Goal: Task Accomplishment & Management: Use online tool/utility

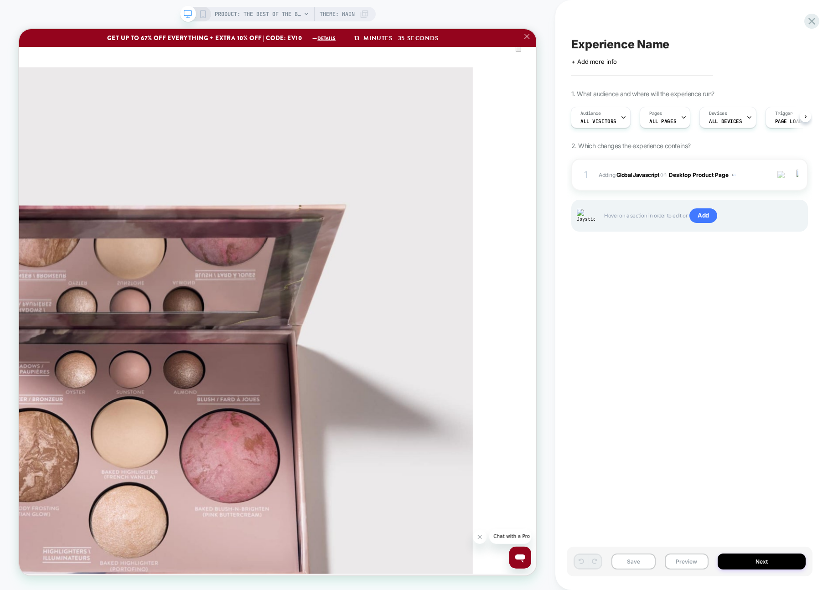
scroll to position [3137, 0]
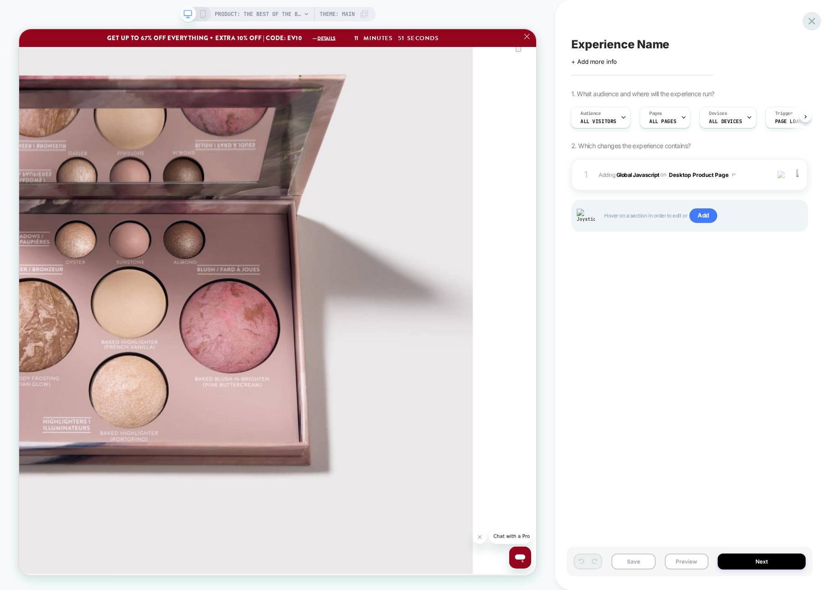
click at [814, 22] on icon at bounding box center [812, 21] width 7 height 7
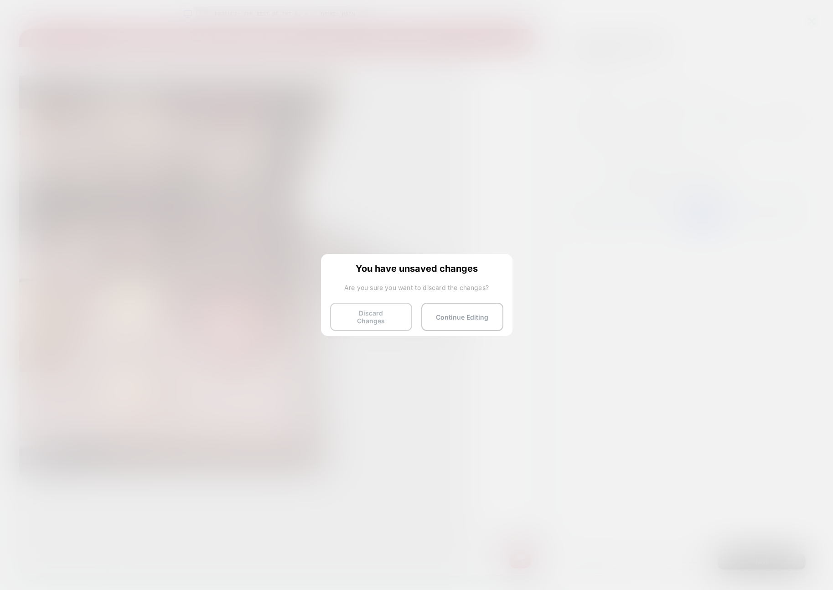
click at [359, 319] on button "Discard Changes" at bounding box center [371, 317] width 82 height 28
click at [365, 319] on button "Discard Changes" at bounding box center [371, 317] width 82 height 28
